Goal: Task Accomplishment & Management: Manage account settings

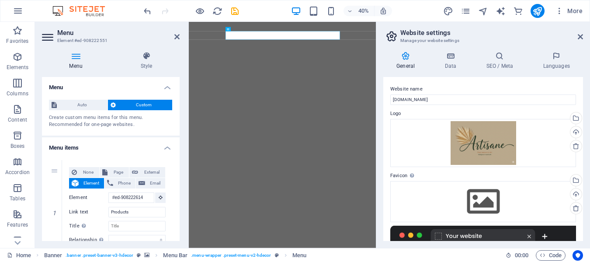
select select "1"
select select
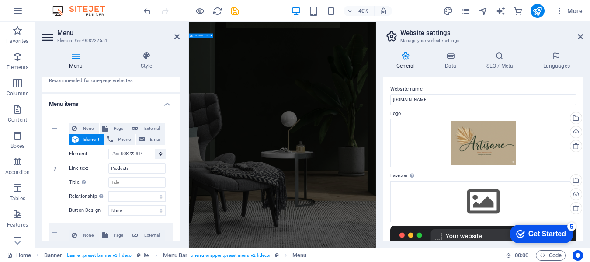
scroll to position [87, 0]
click at [557, 68] on h4 "Languages" at bounding box center [556, 61] width 53 height 18
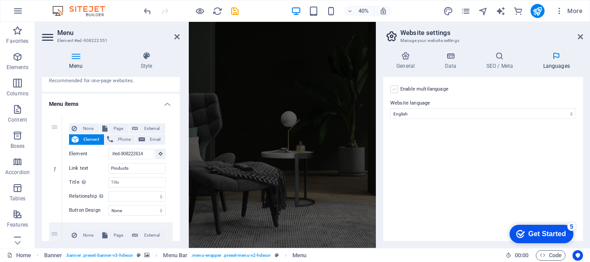
click at [398, 89] on label at bounding box center [395, 89] width 8 height 8
click at [0, 0] on input "Enable multilanguage To disable multilanguage delete all languages until only o…" at bounding box center [0, 0] width 0 height 0
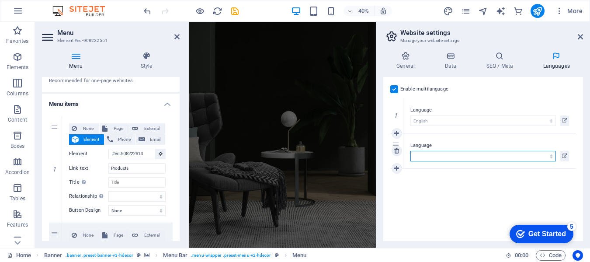
click at [434, 155] on select "Abkhazian Afar Afrikaans Akan Albanian Amharic Arabic Aragonese Armenian Assame…" at bounding box center [484, 156] width 146 height 10
select select "49"
click at [411, 151] on select "Abkhazian Afar Afrikaans Akan Albanian Amharic Arabic Aragonese Armenian Assame…" at bounding box center [484, 156] width 146 height 10
click at [396, 134] on icon at bounding box center [397, 133] width 5 height 6
select select
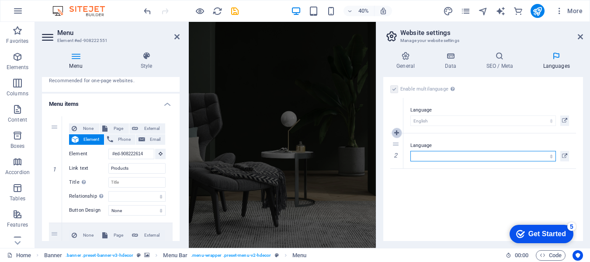
select select "49"
click at [552, 157] on select "Abkhazian Afar Afrikaans Akan Albanian Amharic Arabic Aragonese Armenian Assame…" at bounding box center [484, 156] width 146 height 10
select select "148"
click at [411, 151] on select "Abkhazian Afar Afrikaans Akan Albanian Amharic Arabic Aragonese Armenian Assame…" at bounding box center [484, 156] width 146 height 10
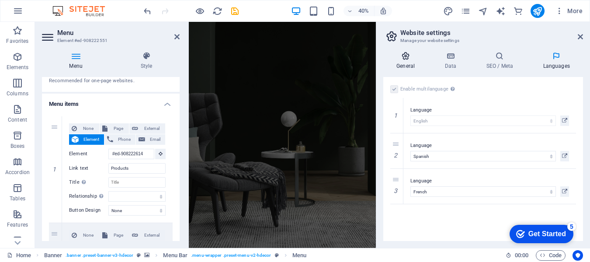
click at [406, 59] on icon at bounding box center [406, 56] width 45 height 9
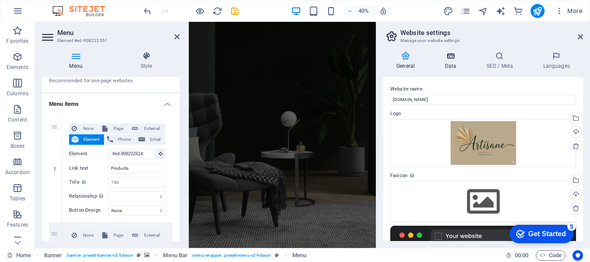
click at [453, 57] on icon at bounding box center [451, 56] width 38 height 9
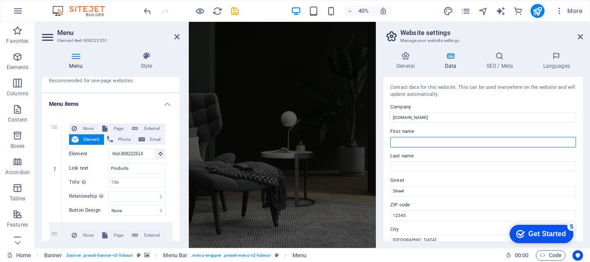
click at [437, 142] on input "First name" at bounding box center [484, 142] width 186 height 10
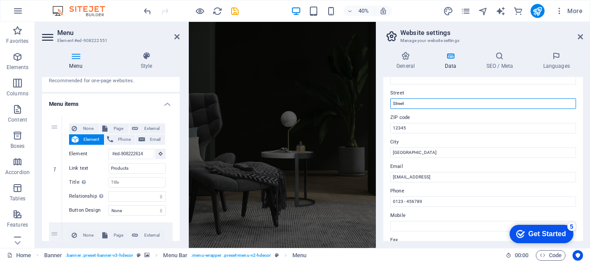
click at [408, 102] on input "Street" at bounding box center [484, 103] width 186 height 10
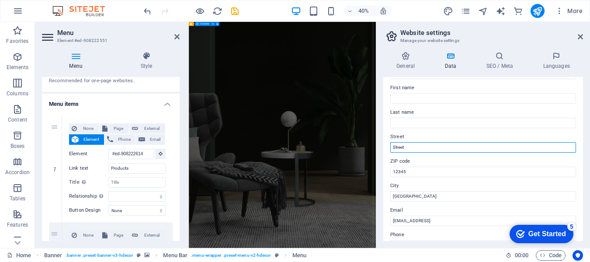
drag, startPoint x: 598, startPoint y: 168, endPoint x: 638, endPoint y: 329, distance: 165.5
type input "S"
type input "Lot VB I 33 Tongarivo"
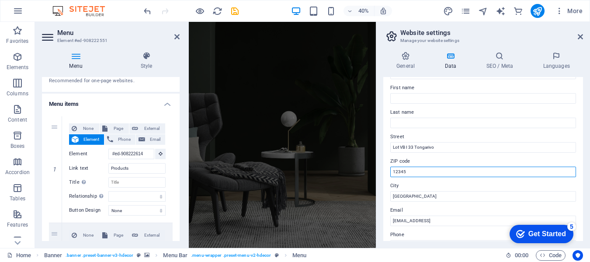
click at [396, 172] on input "12345" at bounding box center [484, 172] width 186 height 10
drag, startPoint x: 405, startPoint y: 171, endPoint x: 377, endPoint y: 173, distance: 28.9
click at [377, 173] on aside "Website settings Manage your website settings General Data SEO / Meta Languages…" at bounding box center [483, 135] width 214 height 226
type input "102"
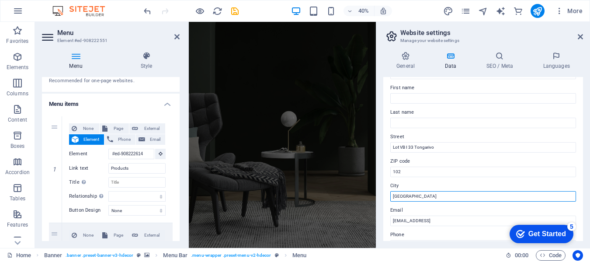
click at [405, 198] on input "[GEOGRAPHIC_DATA]" at bounding box center [484, 196] width 186 height 10
drag, startPoint x: 407, startPoint y: 192, endPoint x: 382, endPoint y: 192, distance: 25.4
click at [382, 192] on div "General Data SEO / Meta Languages Website name [DOMAIN_NAME] Logo Drag files he…" at bounding box center [484, 146] width 214 height 203
drag, startPoint x: 395, startPoint y: 197, endPoint x: 387, endPoint y: 196, distance: 8.3
click at [387, 196] on div "Contact data for this website. This can be used everywhere on the website and w…" at bounding box center [484, 159] width 200 height 164
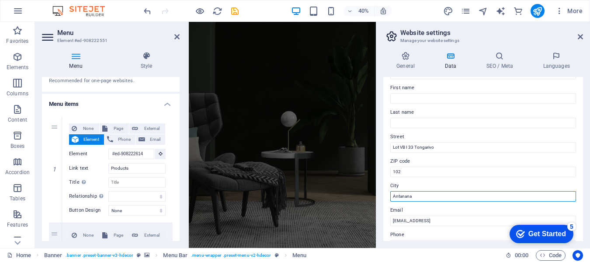
click at [418, 198] on input "Antanana" at bounding box center [484, 196] width 186 height 10
type input "AntananaRIVO"
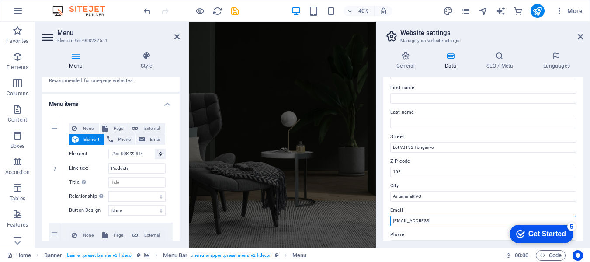
click at [401, 219] on input "[EMAIL_ADDRESS]" at bounding box center [484, 221] width 186 height 10
drag, startPoint x: 895, startPoint y: 442, endPoint x: 1005, endPoint y: 441, distance: 109.3
type input "C"
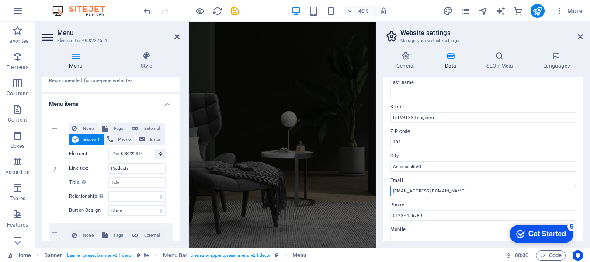
scroll to position [87, 0]
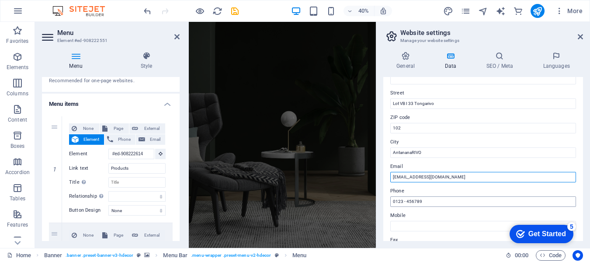
type input "[EMAIL_ADDRESS][DOMAIN_NAME]"
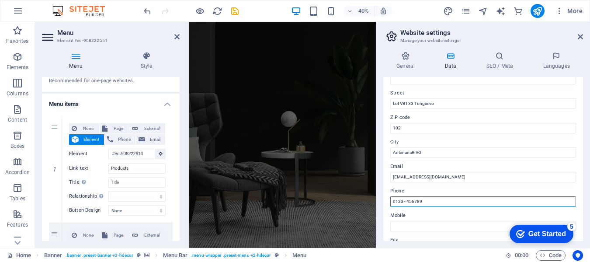
click at [404, 200] on input "0123 - 456789" at bounding box center [484, 201] width 186 height 10
drag, startPoint x: 393, startPoint y: 199, endPoint x: 429, endPoint y: 202, distance: 36.8
click at [429, 202] on input "0123 - 456789" at bounding box center [484, 201] width 186 height 10
paste input "2807153"
click at [413, 203] on input "261 32 2807153" at bounding box center [484, 201] width 186 height 10
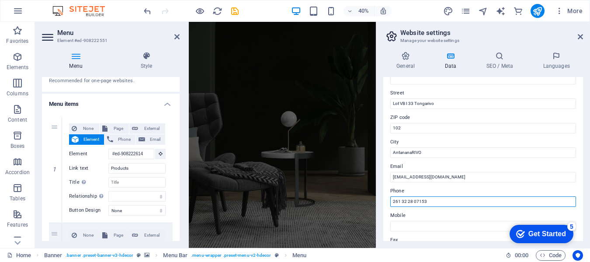
click at [421, 201] on input "261 32 28 07153" at bounding box center [484, 201] width 186 height 10
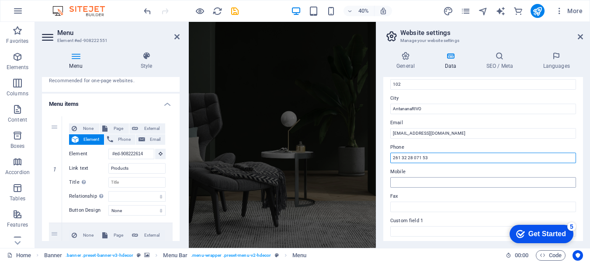
type input "261 32 28 071 53"
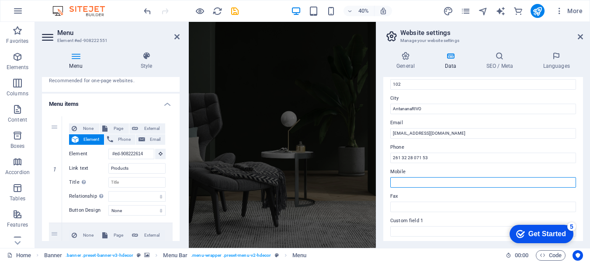
click at [401, 184] on input "Mobile" at bounding box center [484, 182] width 186 height 10
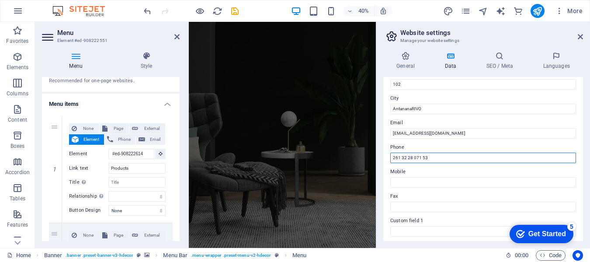
drag, startPoint x: 427, startPoint y: 157, endPoint x: 389, endPoint y: 158, distance: 37.6
click at [389, 158] on div "Contact data for this website. This can be used everywhere on the website and w…" at bounding box center [484, 159] width 200 height 164
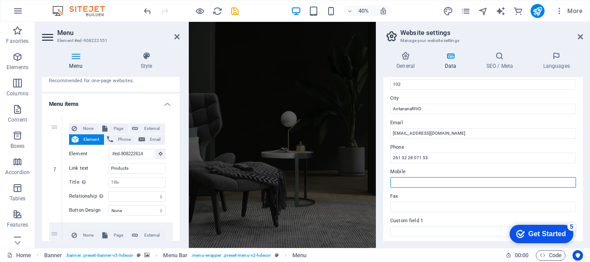
click at [398, 182] on input "Mobile" at bounding box center [484, 182] width 186 height 10
paste input "261 32 28 071 53"
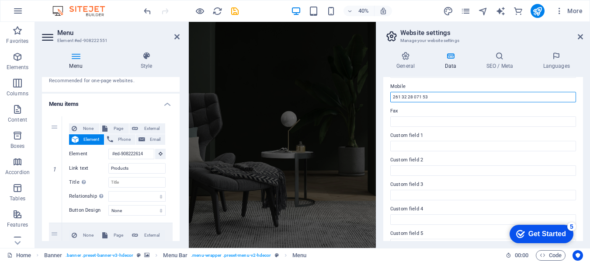
scroll to position [219, 0]
type input "261 32 28 071 53"
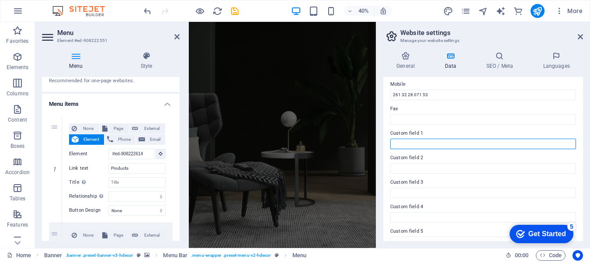
click at [426, 142] on input "Custom field 1" at bounding box center [484, 144] width 186 height 10
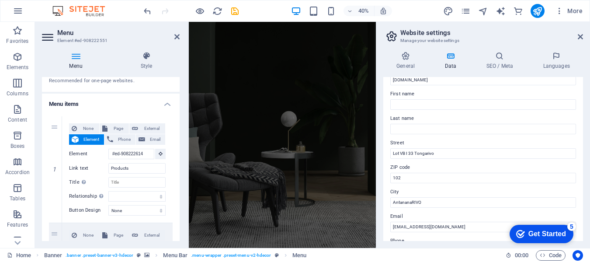
scroll to position [0, 0]
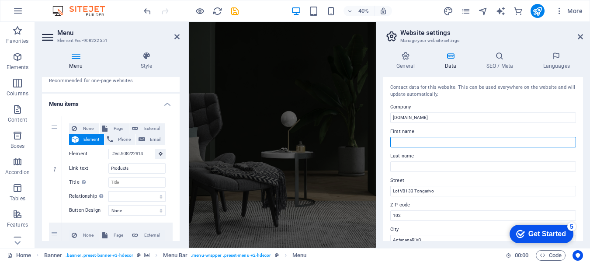
click at [417, 141] on input "First name" at bounding box center [484, 142] width 186 height 10
type input "ARTISANE"
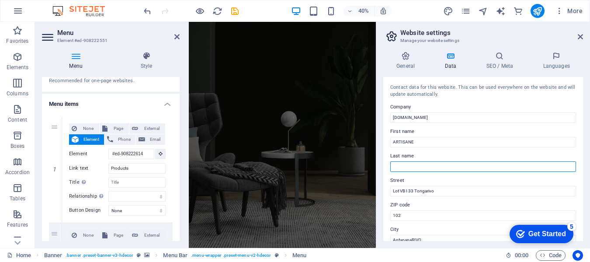
click at [408, 166] on input "Last name" at bounding box center [484, 166] width 186 height 10
type input "[GEOGRAPHIC_DATA]"
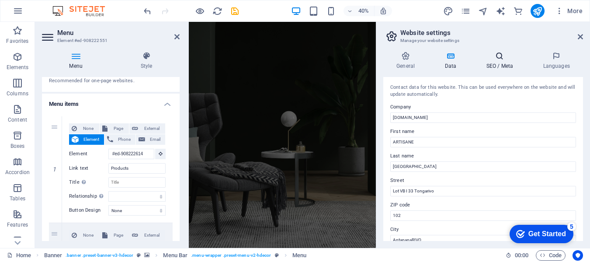
click at [492, 60] on icon at bounding box center [499, 56] width 53 height 9
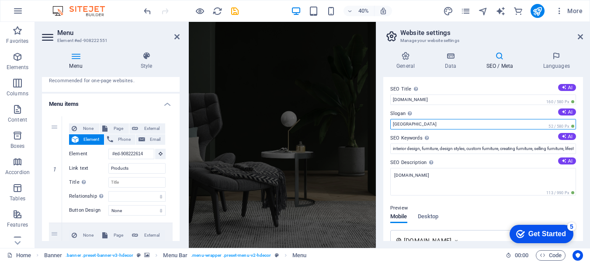
drag, startPoint x: 405, startPoint y: 125, endPoint x: 390, endPoint y: 124, distance: 14.9
click at [390, 124] on div "SEO Title The title of your website - make it something that stands out in sear…" at bounding box center [484, 159] width 200 height 164
click at [425, 123] on input "From nature to art" at bounding box center [484, 124] width 186 height 10
type input "From nature to Art"
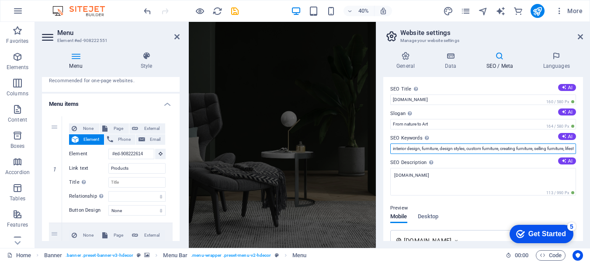
click at [425, 149] on input "interior design, furniture, design styles, custom furniture, creating furniture…" at bounding box center [484, 148] width 186 height 10
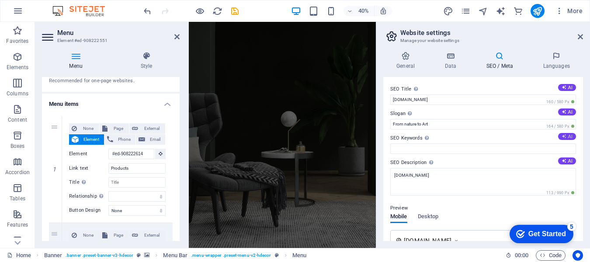
click at [565, 136] on button "AI" at bounding box center [568, 136] width 18 height 7
type input "minimalist interior design, modern furniture, Scandinavian decor, high-quality …"
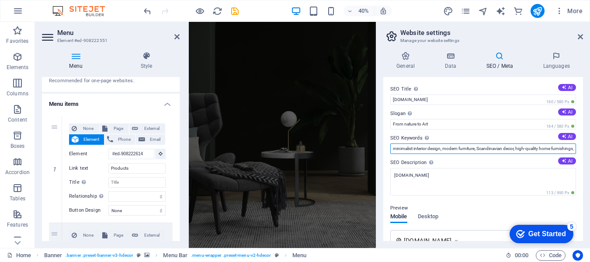
click at [409, 149] on input "minimalist interior design, modern furniture, Scandinavian decor, high-quality …" at bounding box center [484, 148] width 186 height 10
drag, startPoint x: 394, startPoint y: 147, endPoint x: 594, endPoint y: 141, distance: 199.5
click at [590, 141] on html "[DOMAIN_NAME] Home Favorites Elements Columns Content Boxes Accordion Tables Fe…" at bounding box center [295, 131] width 590 height 262
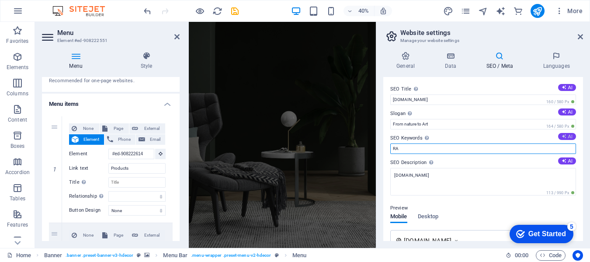
type input "R"
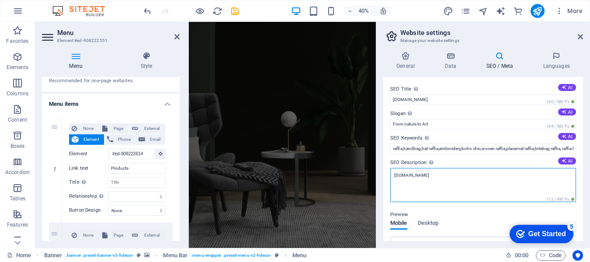
click at [478, 181] on textarea "[DOMAIN_NAME]" at bounding box center [484, 185] width 186 height 34
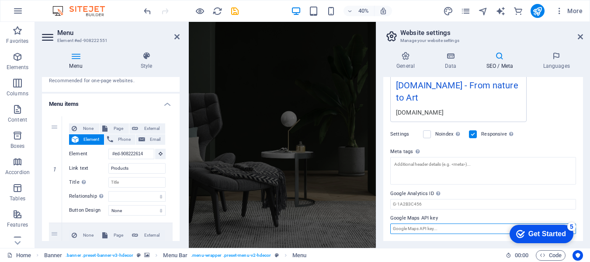
scroll to position [170, 0]
click at [403, 224] on input "Google Maps API key" at bounding box center [484, 228] width 186 height 10
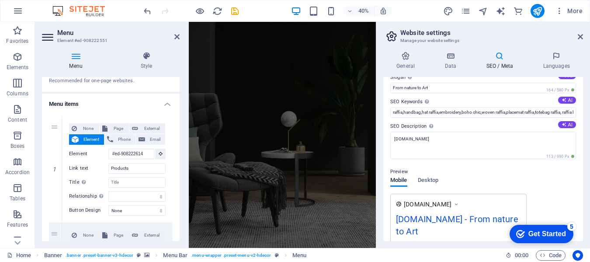
scroll to position [0, 0]
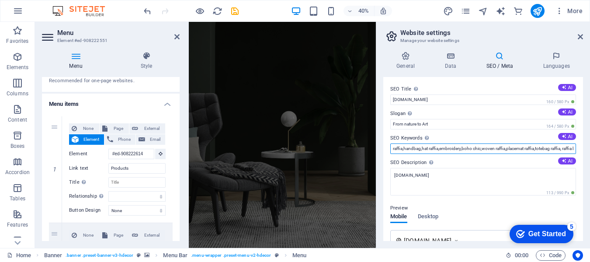
click at [573, 148] on input "raffia,handbag,hat raffia,embroidery,boho chic,woven raffia,placemat raffia,tot…" at bounding box center [484, 148] width 186 height 10
click at [568, 150] on input "raffia,handbag,hat raffia,embroidery,[PERSON_NAME],woven raffia,placemat raffia…" at bounding box center [484, 148] width 186 height 10
type input "raffia,handbag,hat [PERSON_NAME],embroidery,[PERSON_NAME],woven raffia,placemat…"
